Goal: Find specific page/section: Find specific page/section

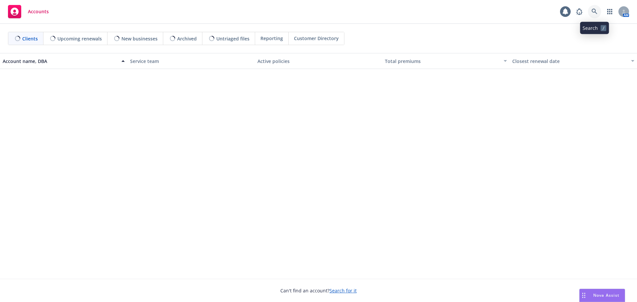
click at [593, 10] on icon at bounding box center [594, 12] width 6 height 6
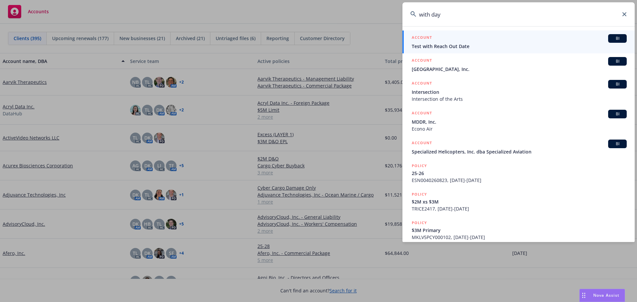
drag, startPoint x: 453, startPoint y: 14, endPoint x: 414, endPoint y: 14, distance: 39.1
click at [414, 14] on div "with day" at bounding box center [518, 14] width 232 height 24
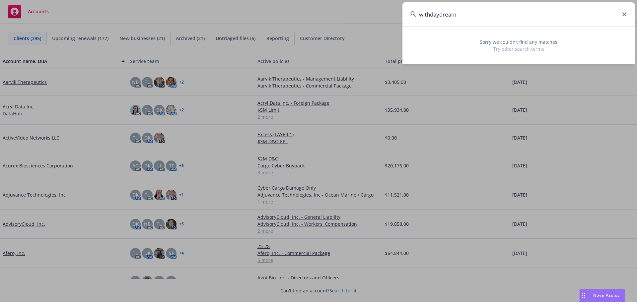
click at [626, 14] on div "withdaydream" at bounding box center [518, 14] width 232 height 24
click at [472, 18] on input "withdaydream" at bounding box center [518, 14] width 232 height 24
drag, startPoint x: 469, startPoint y: 11, endPoint x: 413, endPoint y: 11, distance: 55.7
click at [413, 11] on input "withdaydream" at bounding box center [518, 14] width 232 height 24
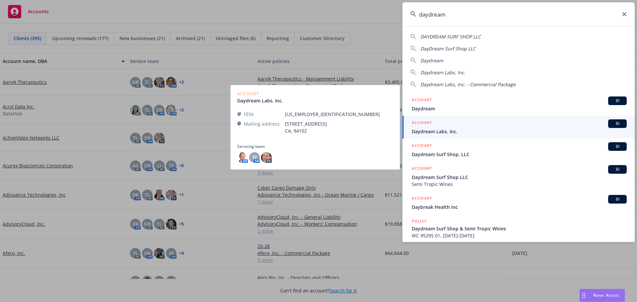
type input "daydream"
click at [435, 130] on span "Daydream Labs, Inc." at bounding box center [519, 131] width 215 height 7
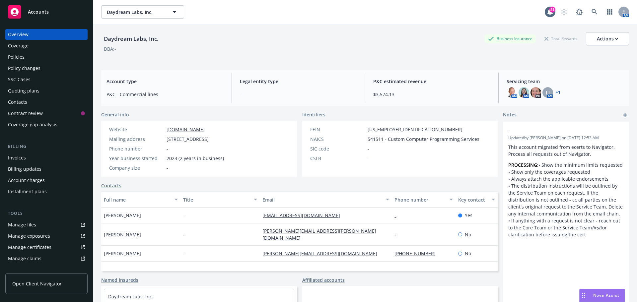
click at [12, 59] on div "Policies" at bounding box center [16, 57] width 17 height 11
